Goal: Complete application form

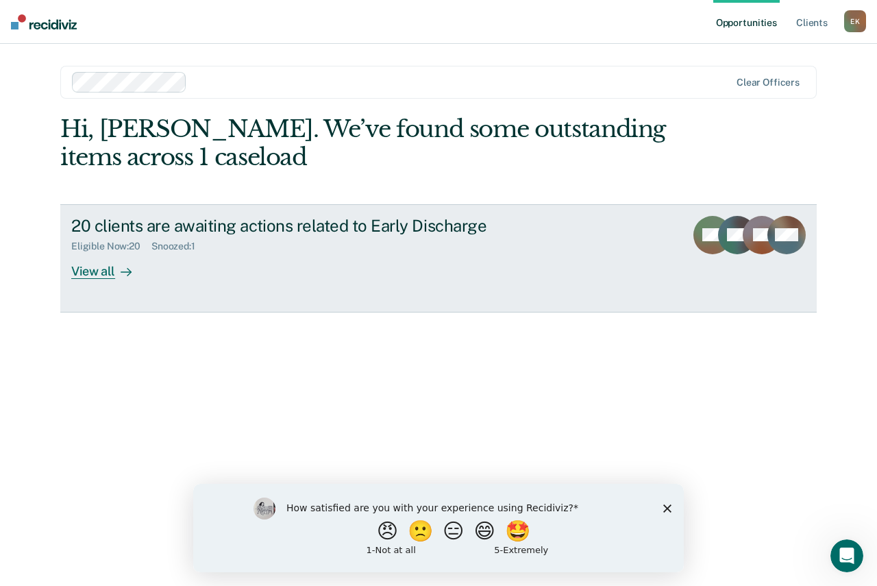
click at [95, 271] on div "View all" at bounding box center [109, 265] width 77 height 27
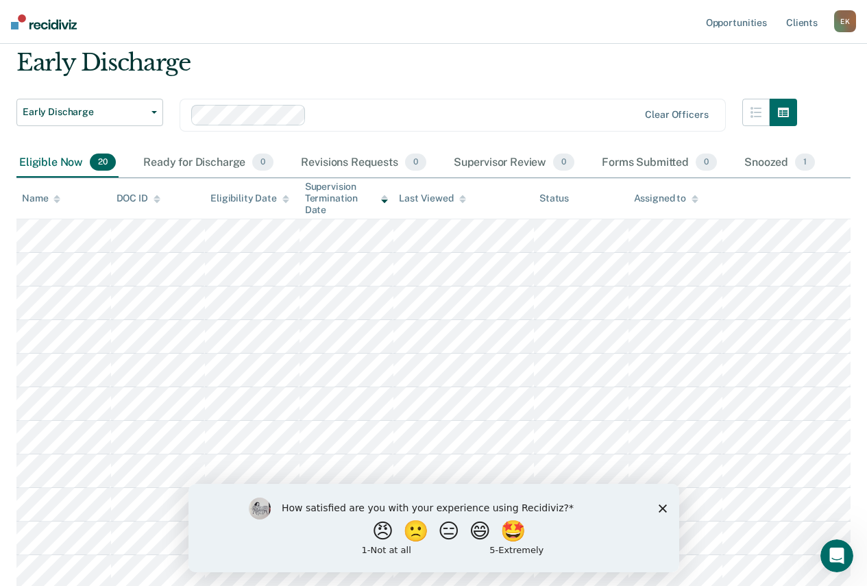
scroll to position [69, 0]
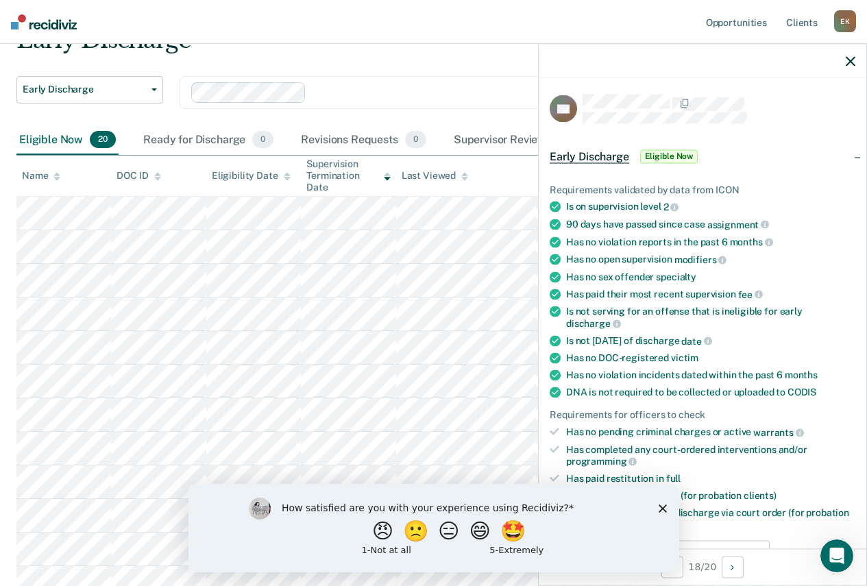
click at [659, 509] on polygon "Close survey" at bounding box center [662, 508] width 8 height 8
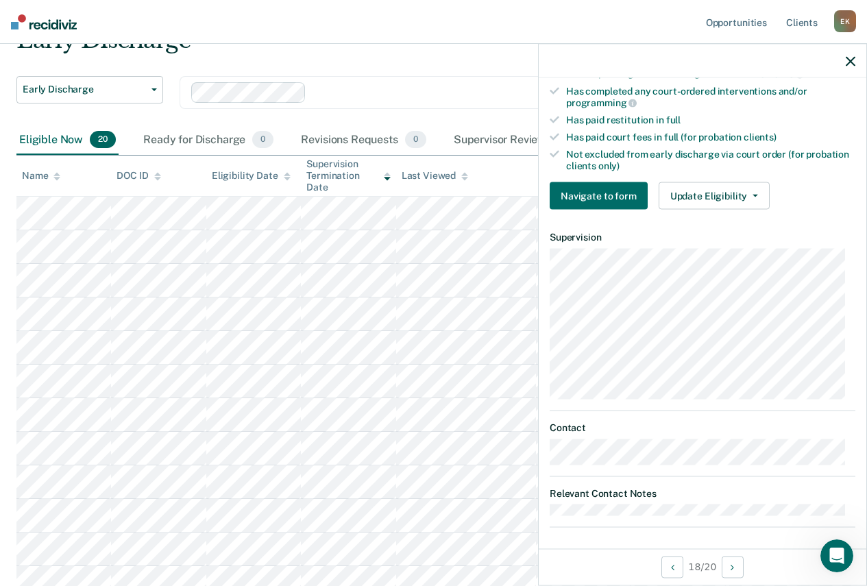
scroll to position [363, 0]
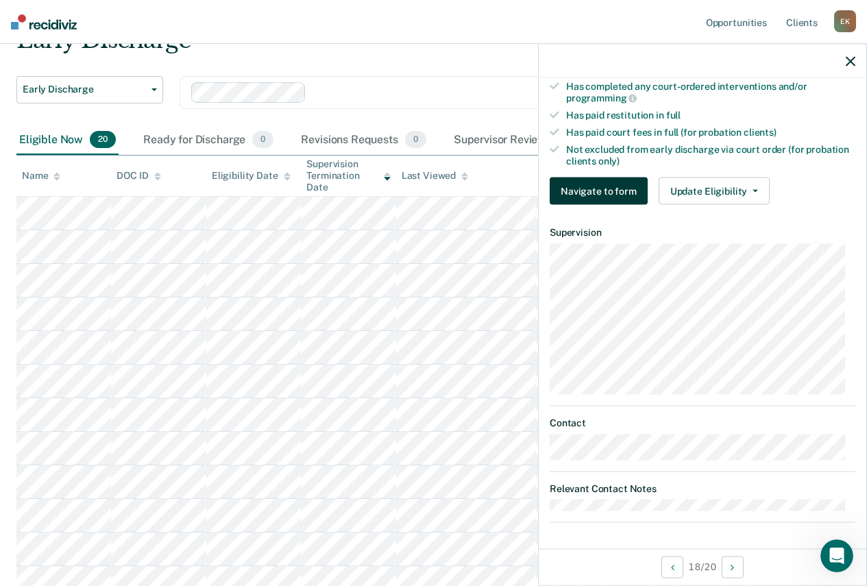
click at [605, 189] on button "Navigate to form" at bounding box center [599, 191] width 98 height 27
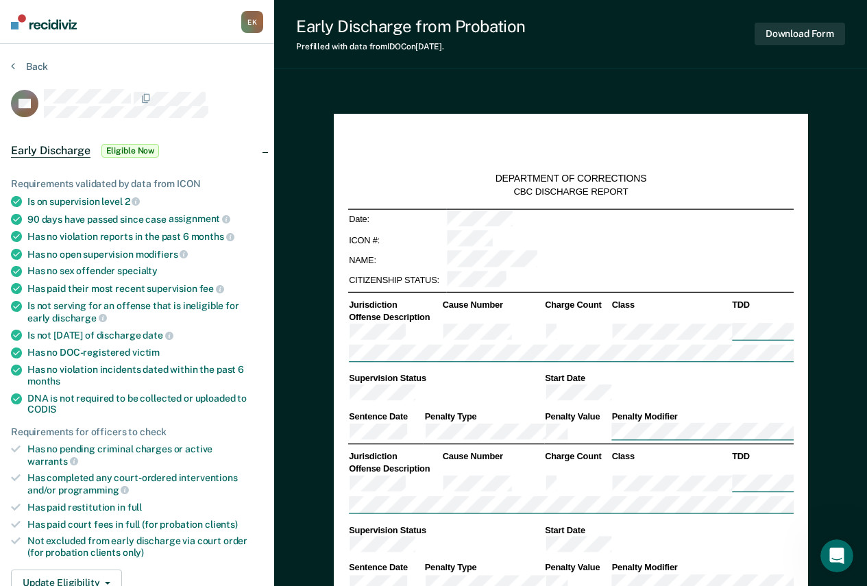
type textarea "x"
